Goal: Check status: Check status

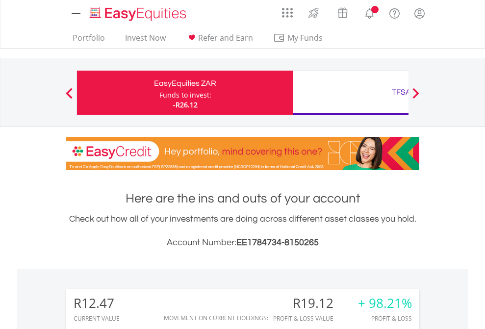
scroll to position [94, 154]
click at [159, 93] on div "Funds to invest:" at bounding box center [185, 95] width 52 height 10
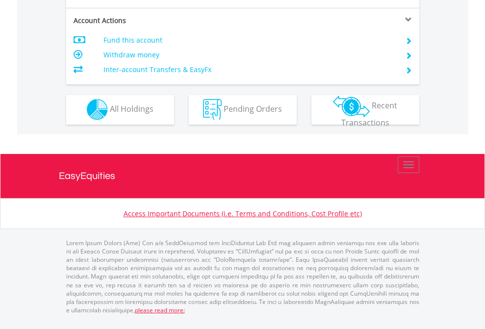
scroll to position [836, 0]
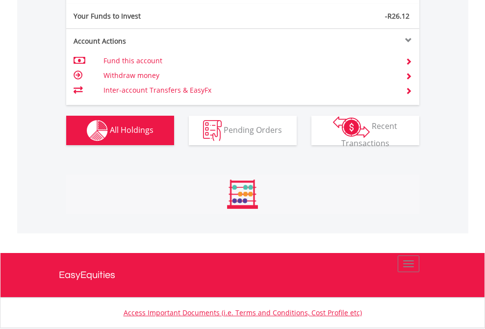
scroll to position [94, 154]
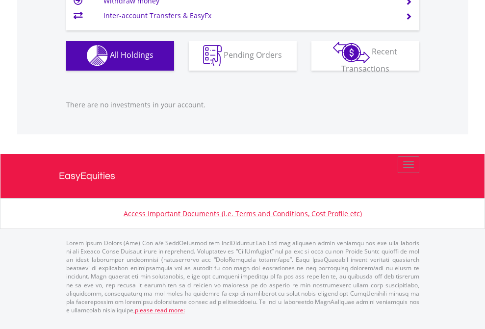
scroll to position [971, 0]
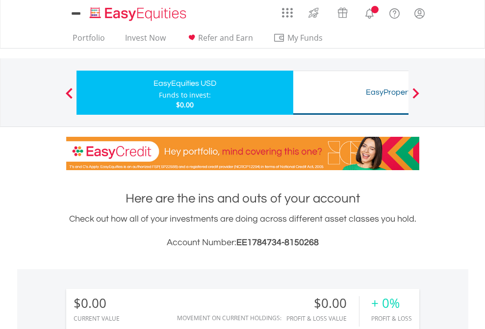
scroll to position [94, 154]
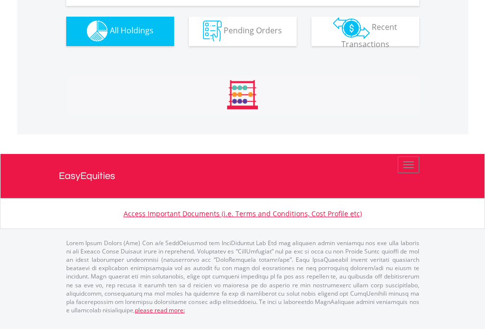
scroll to position [971, 0]
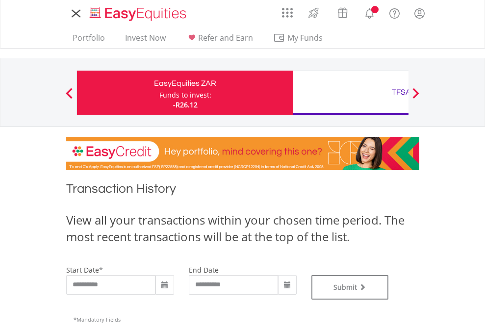
type input "**********"
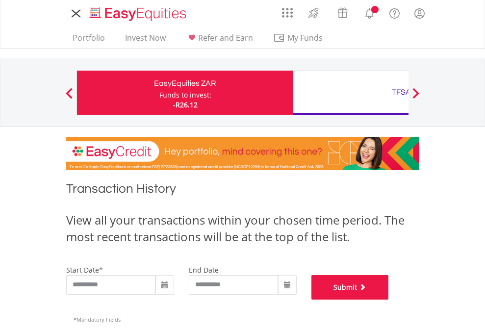
click at [389, 300] on button "Submit" at bounding box center [349, 287] width 77 height 25
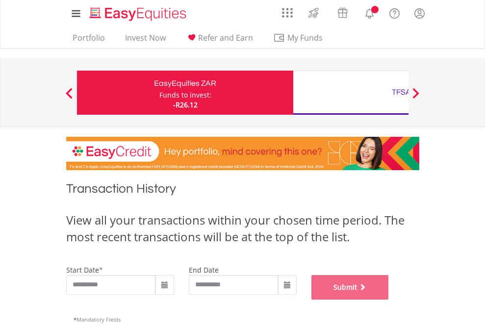
scroll to position [398, 0]
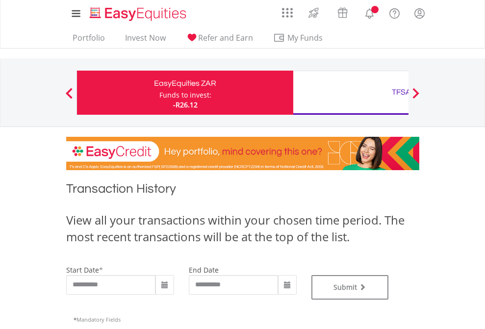
click at [351, 93] on div "TFSA" at bounding box center [401, 92] width 205 height 14
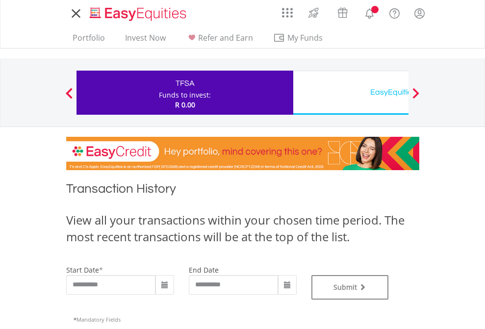
type input "**********"
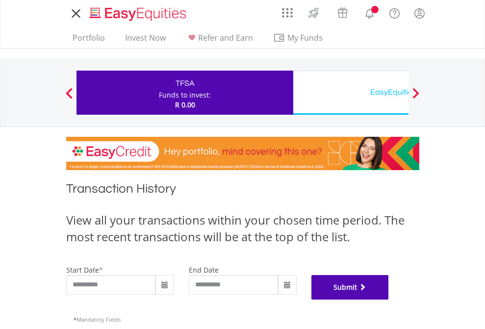
click at [389, 300] on button "Submit" at bounding box center [349, 287] width 77 height 25
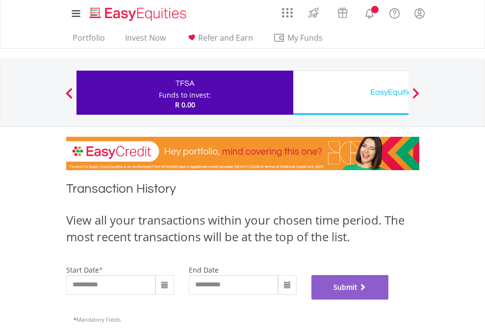
scroll to position [398, 0]
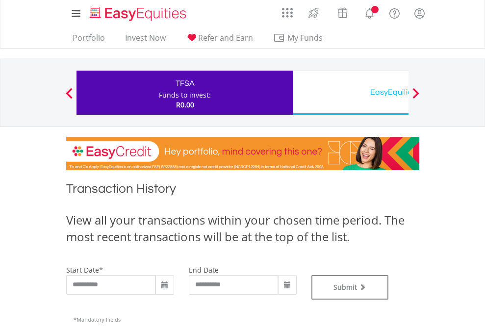
click at [351, 93] on div "EasyEquities USD" at bounding box center [401, 92] width 205 height 14
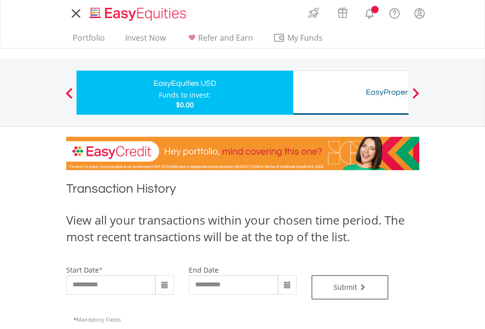
type input "**********"
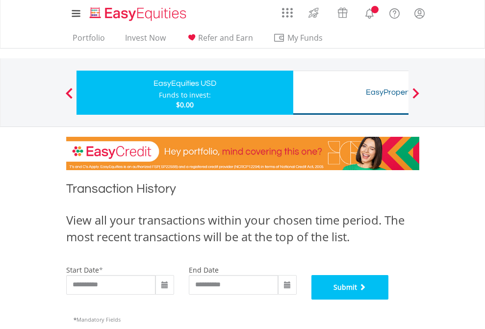
click at [389, 300] on button "Submit" at bounding box center [349, 287] width 77 height 25
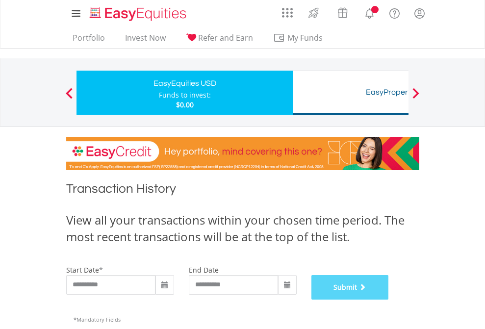
scroll to position [398, 0]
